Goal: Transaction & Acquisition: Purchase product/service

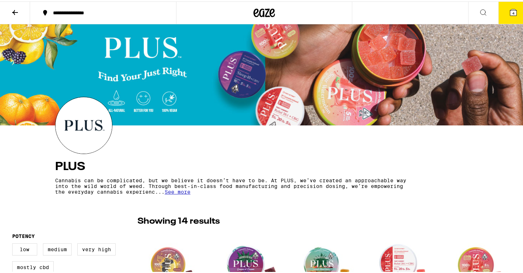
click at [510, 10] on icon at bounding box center [513, 11] width 6 height 6
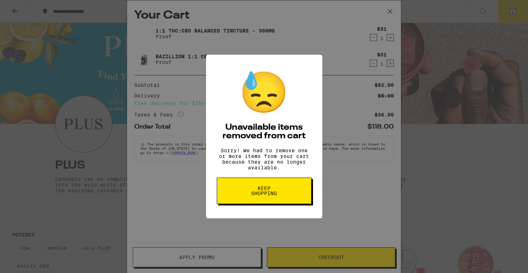
click at [278, 193] on span "Keep Shopping" at bounding box center [264, 191] width 37 height 10
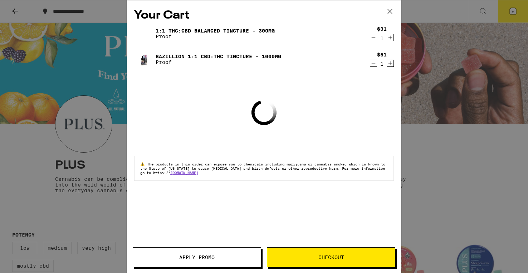
click at [114, 15] on div "Your Cart 1:1 THC:CBD Balanced Tincture - 300mg Proof $31 1 Bazillion 1:1 CBD:T…" at bounding box center [264, 136] width 528 height 273
